Goal: Information Seeking & Learning: Learn about a topic

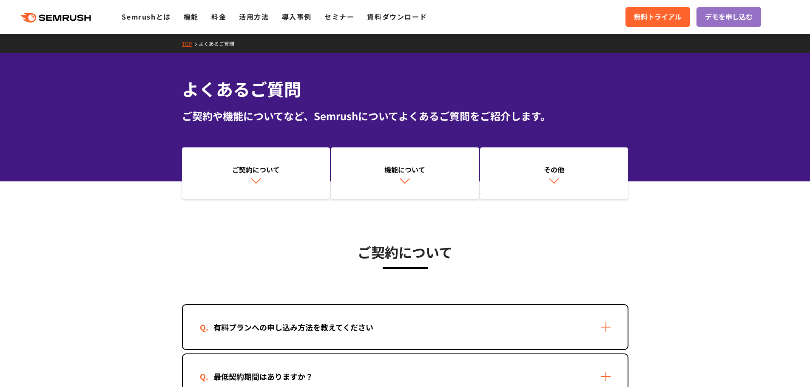
click at [87, 16] on polygon at bounding box center [89, 18] width 6 height 6
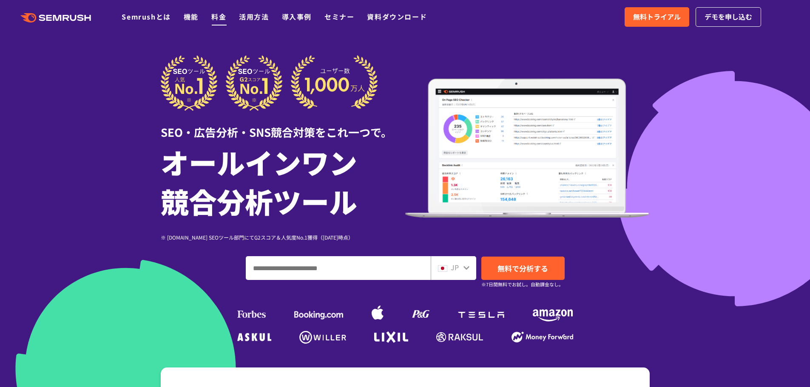
click at [219, 17] on link "料金" at bounding box center [218, 16] width 15 height 10
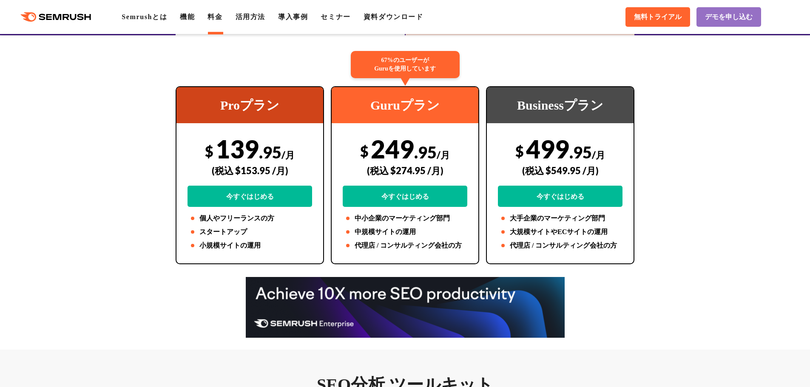
scroll to position [85, 0]
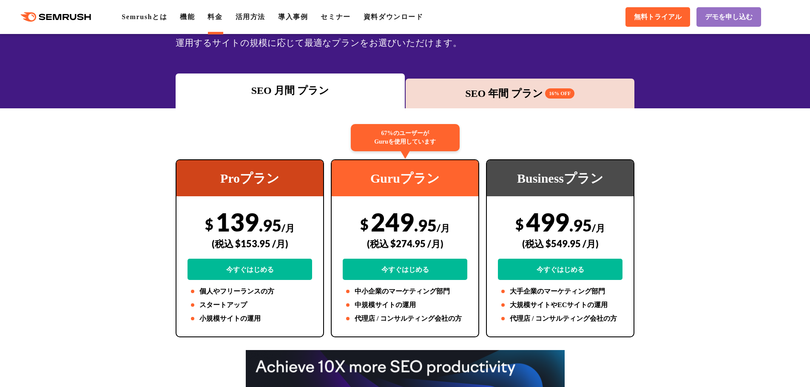
click at [495, 91] on div "SEO 年間 プラン 16% OFF" at bounding box center [520, 93] width 221 height 15
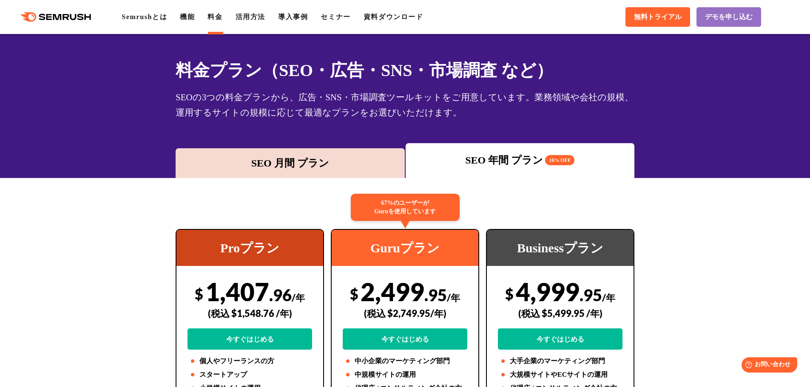
scroll to position [0, 0]
